Goal: Find specific page/section: Find specific page/section

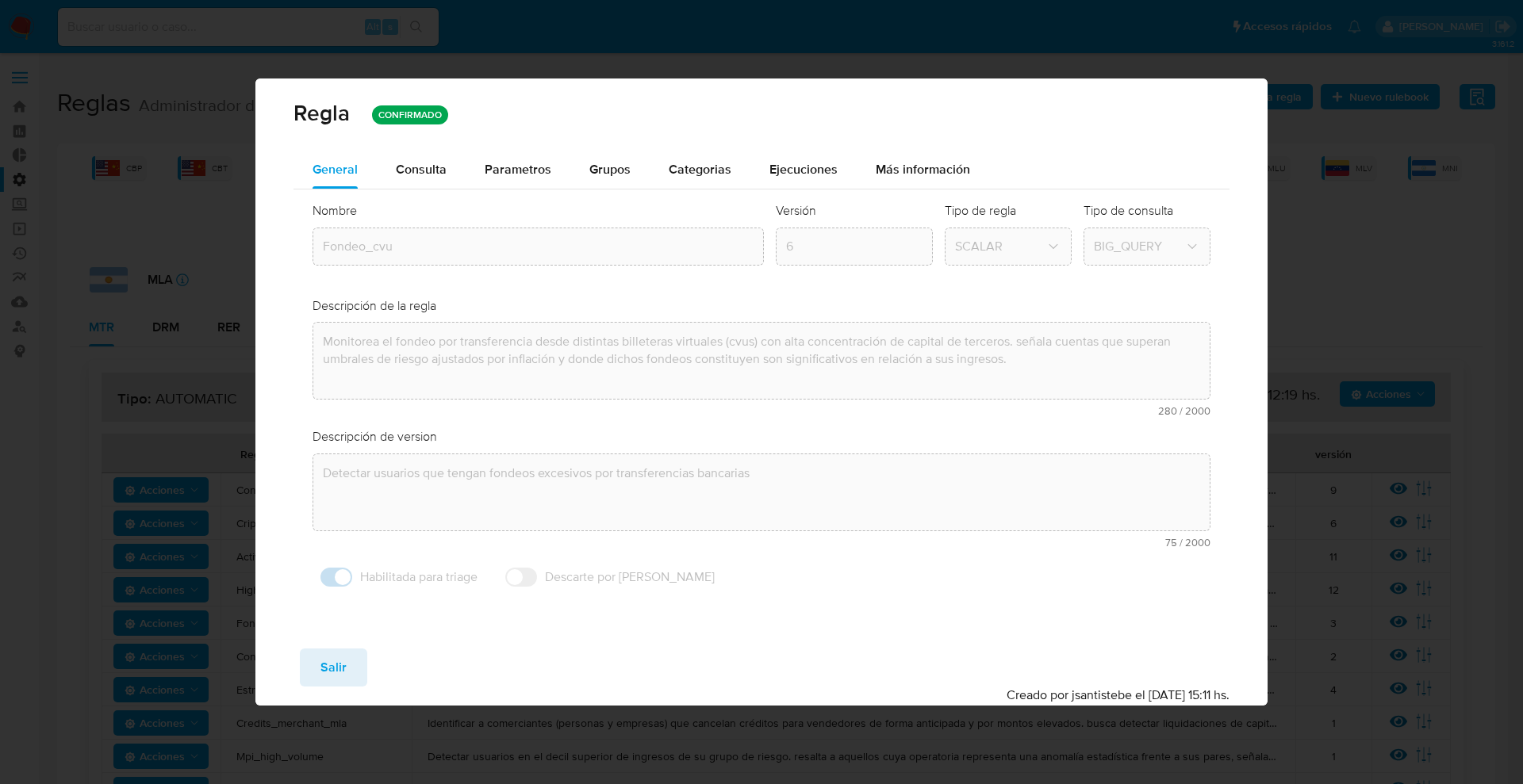
click at [330, 652] on span "Salir" at bounding box center [333, 667] width 26 height 35
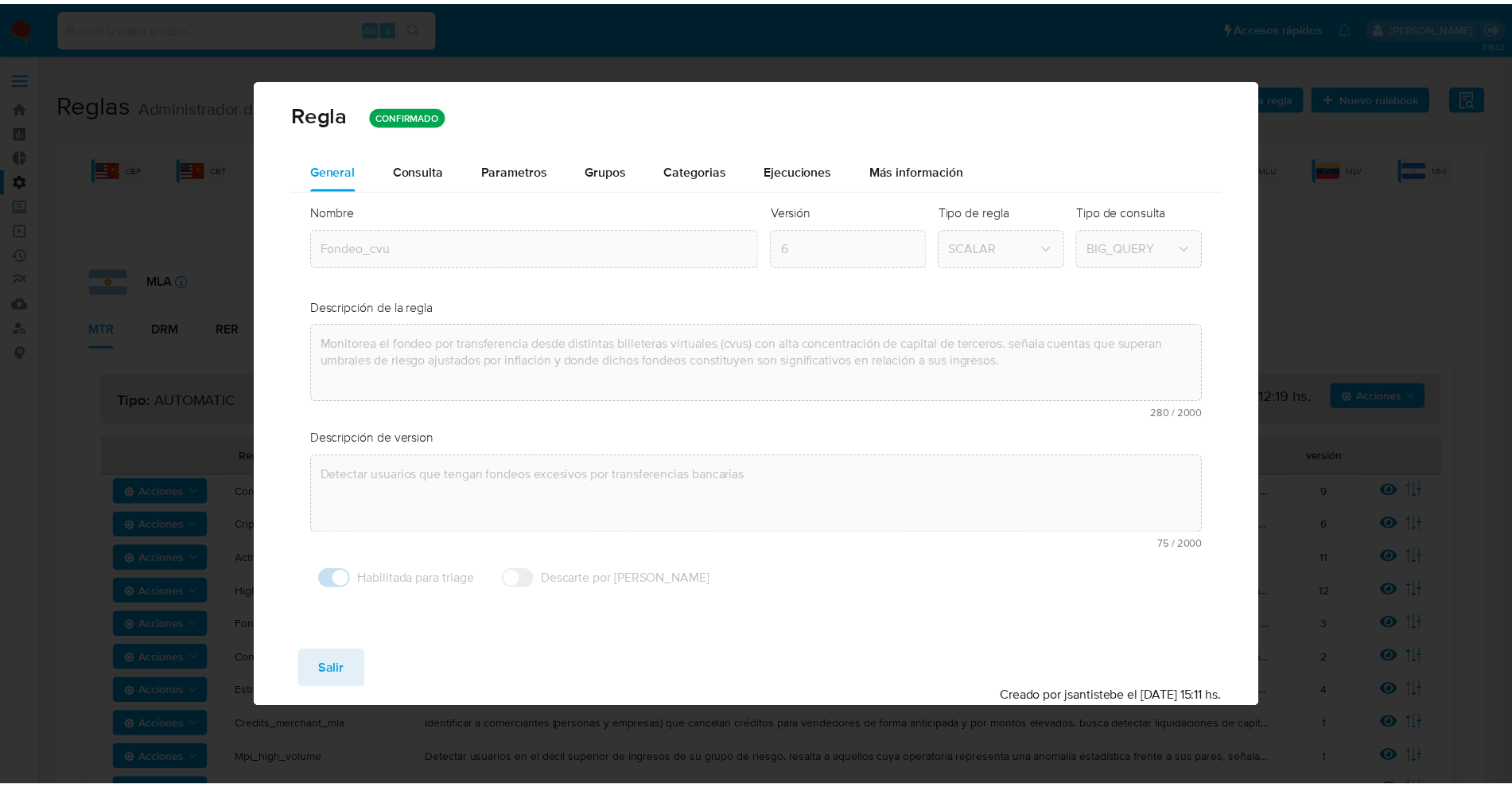
scroll to position [497, 0]
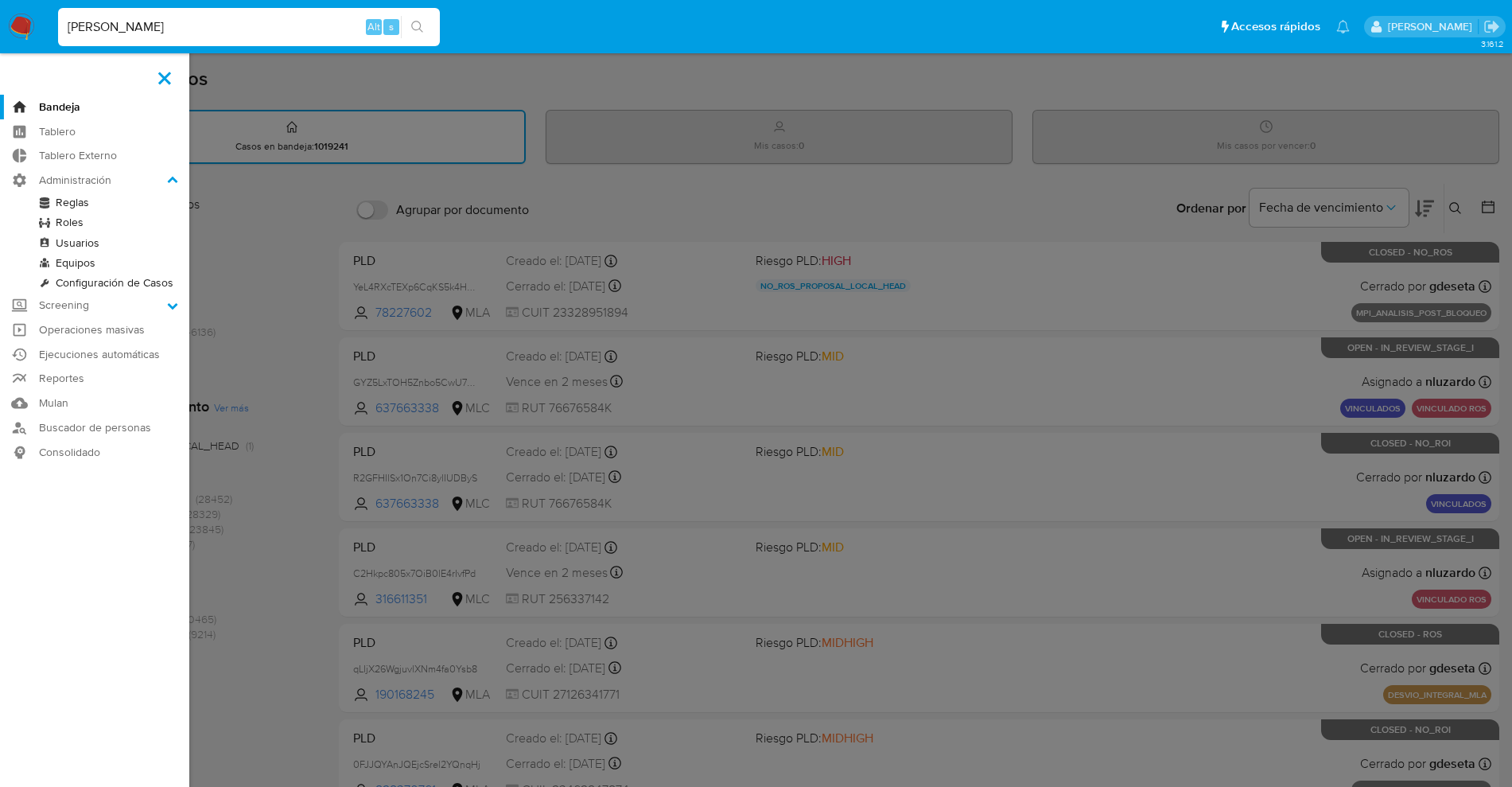
type input "santi greco"
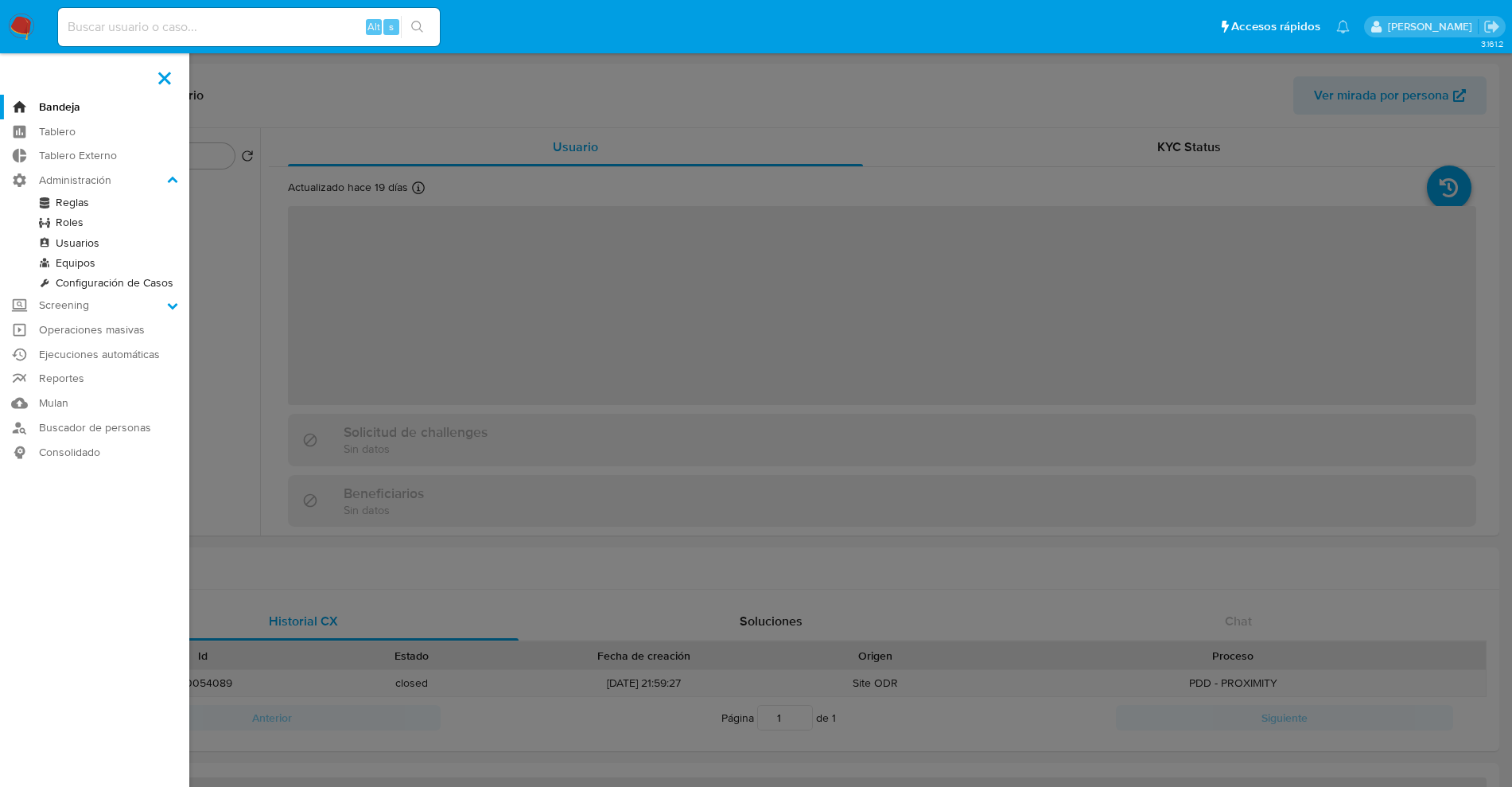
drag, startPoint x: 779, startPoint y: 269, endPoint x: 663, endPoint y: 272, distance: 116.0
click at [778, 269] on label at bounding box center [756, 394] width 1512 height 787
click at [0, 0] on input "checkbox" at bounding box center [0, 0] width 0 height 0
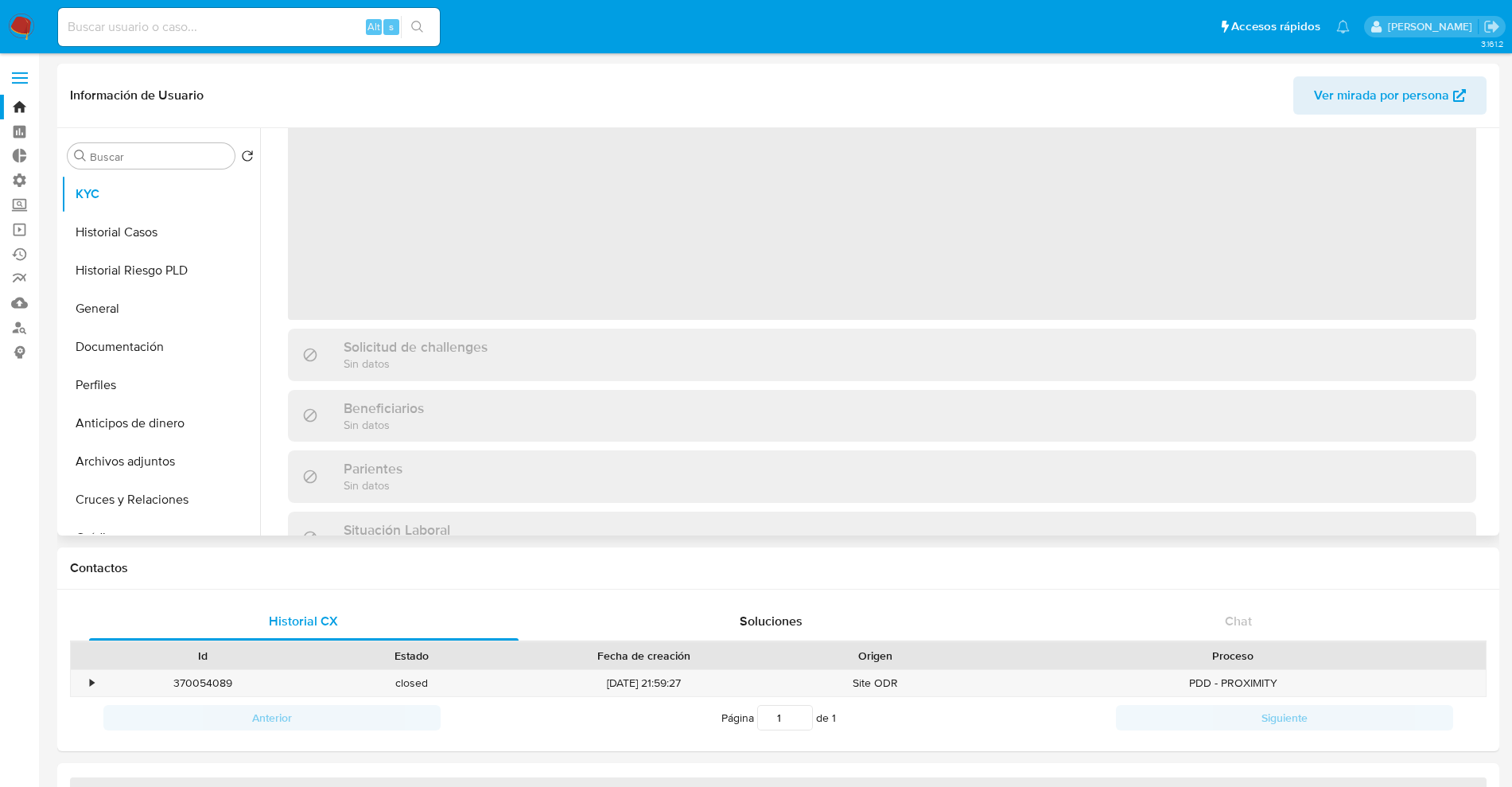
select select "10"
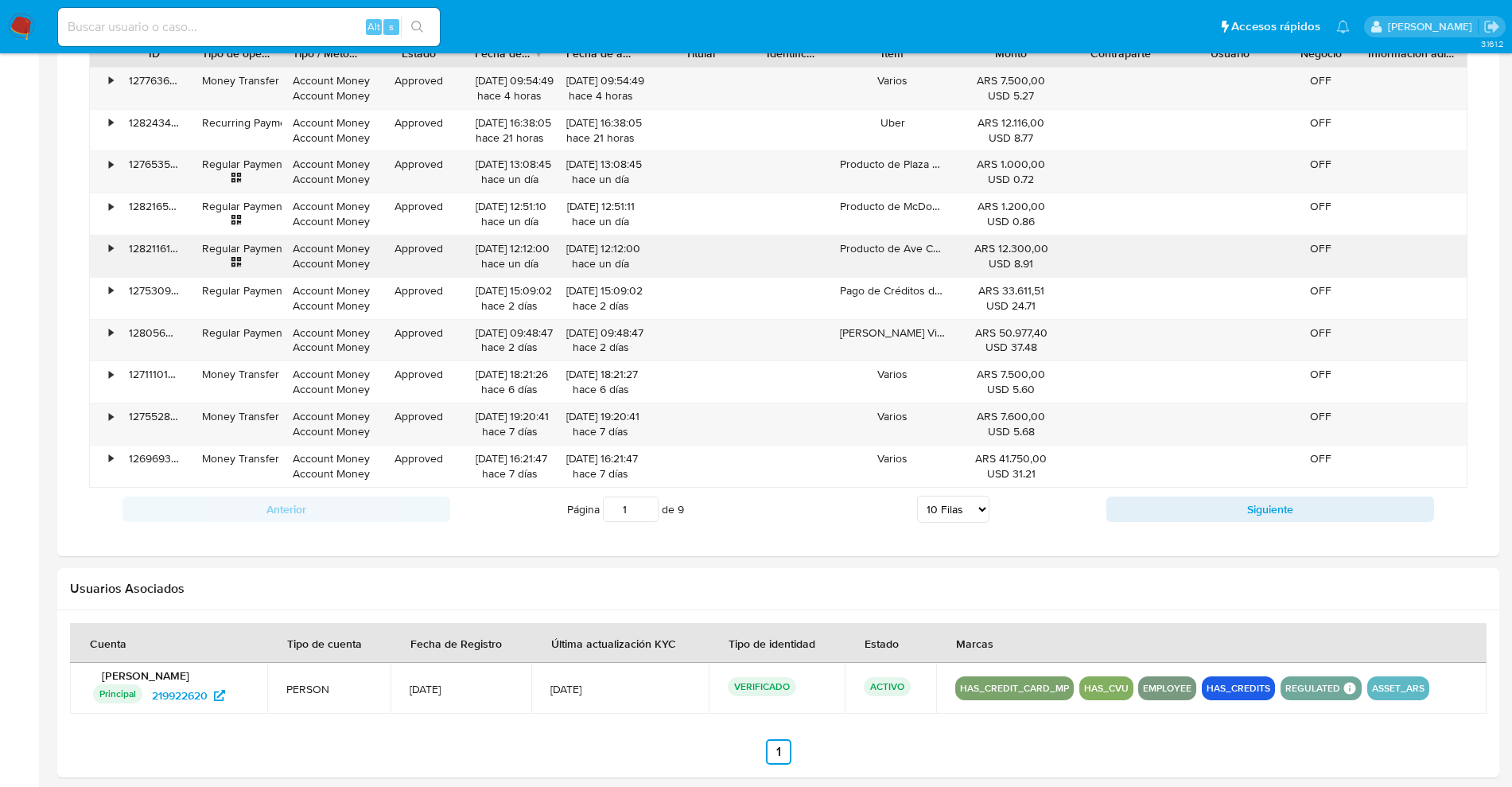
scroll to position [1176, 0]
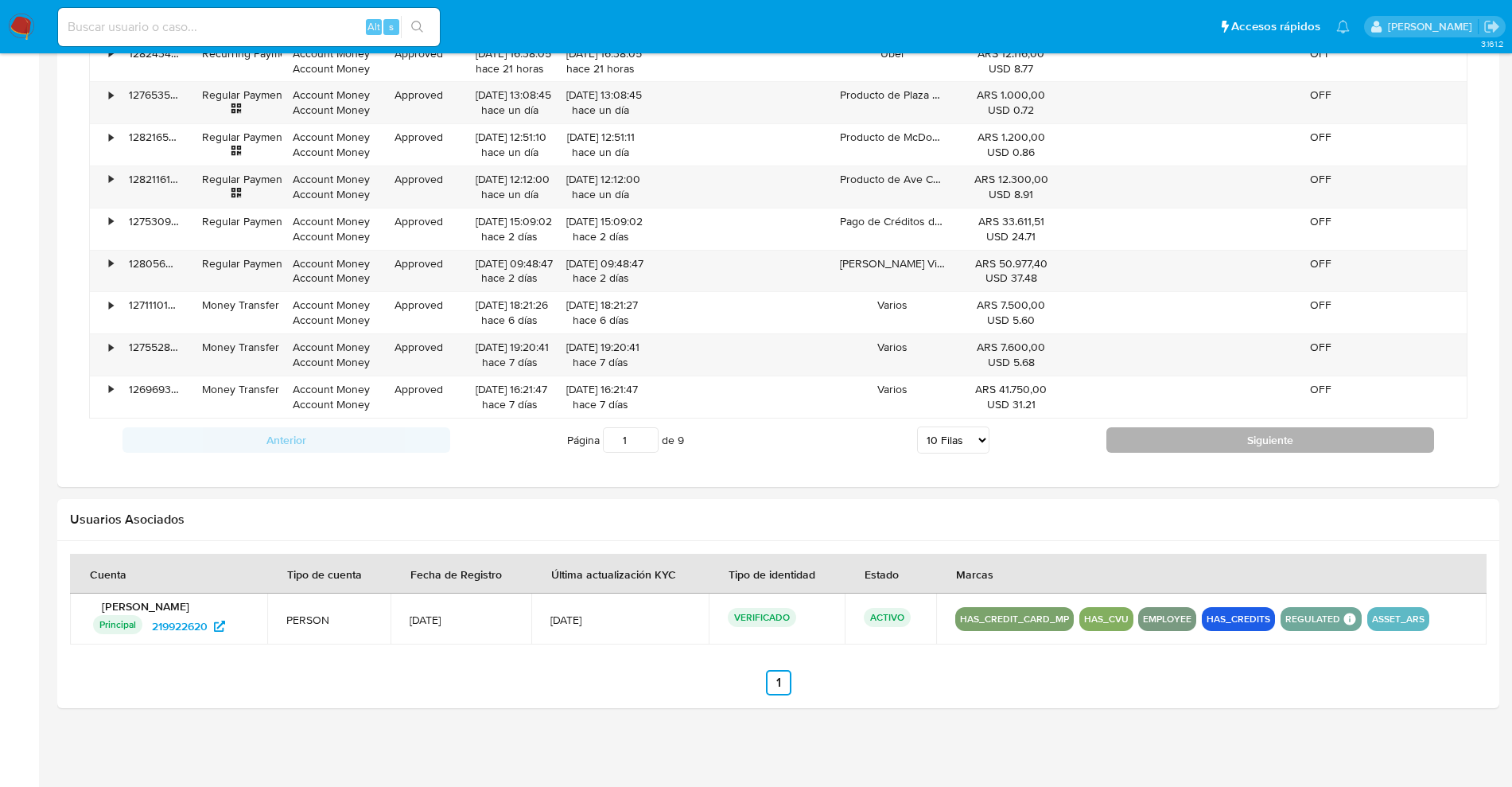
drag, startPoint x: 1228, startPoint y: 421, endPoint x: 1232, endPoint y: 434, distance: 13.6
click at [1229, 425] on div "Anterior Página 1 de 9 5 Filas 10 Filas 20 Filas 25 Filas 50 Filas 100 Filas Si…" at bounding box center [778, 440] width 1378 height 43
click at [1234, 438] on button "Siguiente" at bounding box center [1270, 440] width 328 height 25
type input "2"
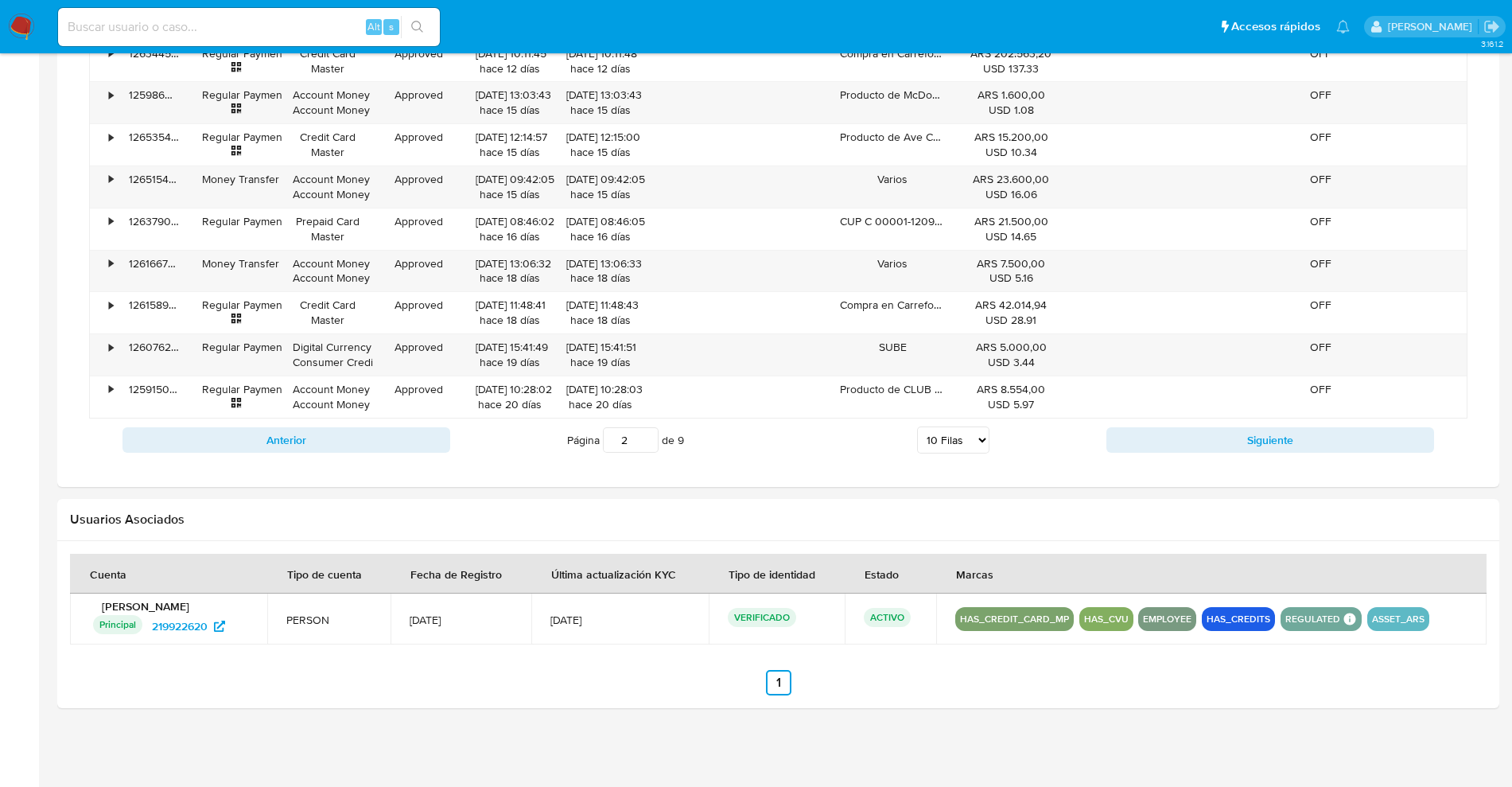
scroll to position [480, 0]
